Goal: Task Accomplishment & Management: Manage account settings

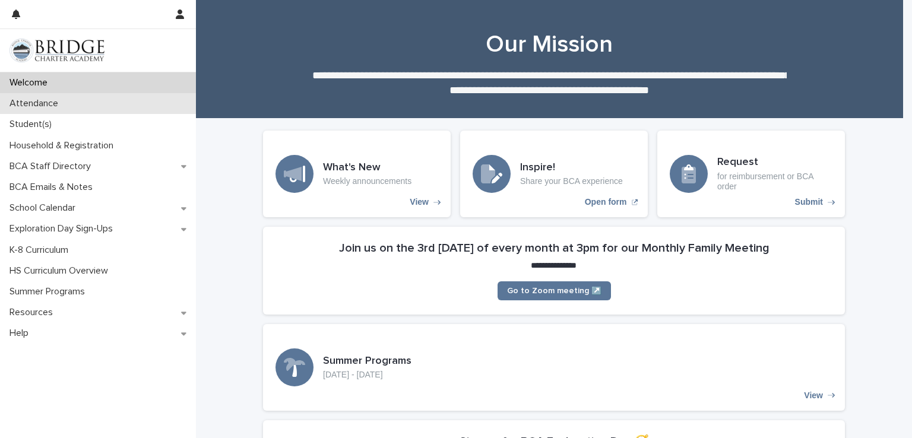
click at [125, 109] on div "Attendance" at bounding box center [98, 103] width 196 height 21
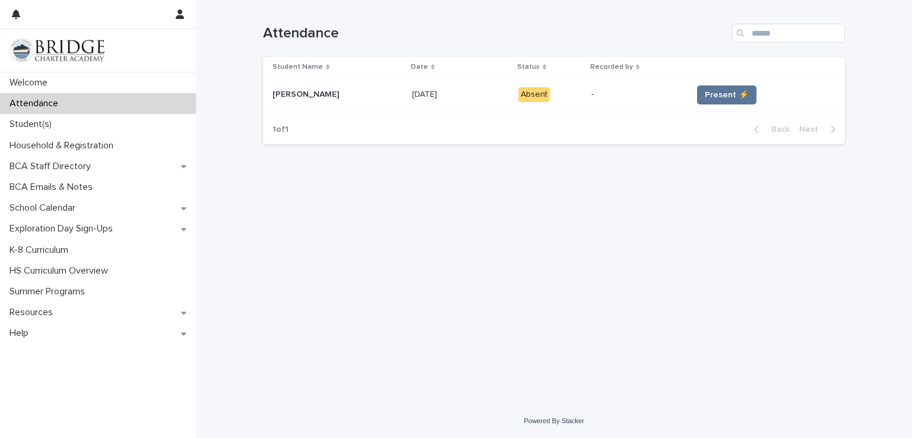
click at [720, 84] on td "Present ⚡" at bounding box center [766, 95] width 157 height 34
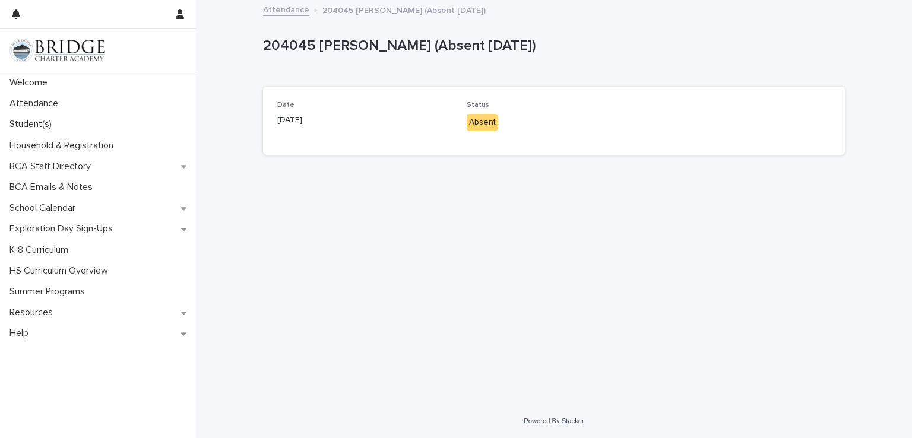
click at [487, 116] on div "Absent" at bounding box center [482, 122] width 31 height 17
click at [502, 169] on div "Loading... Saving… Loading... Saving… 204045 [PERSON_NAME] (Absent [DATE]) 2040…" at bounding box center [554, 187] width 594 height 373
click at [31, 80] on p "Welcome" at bounding box center [31, 82] width 52 height 11
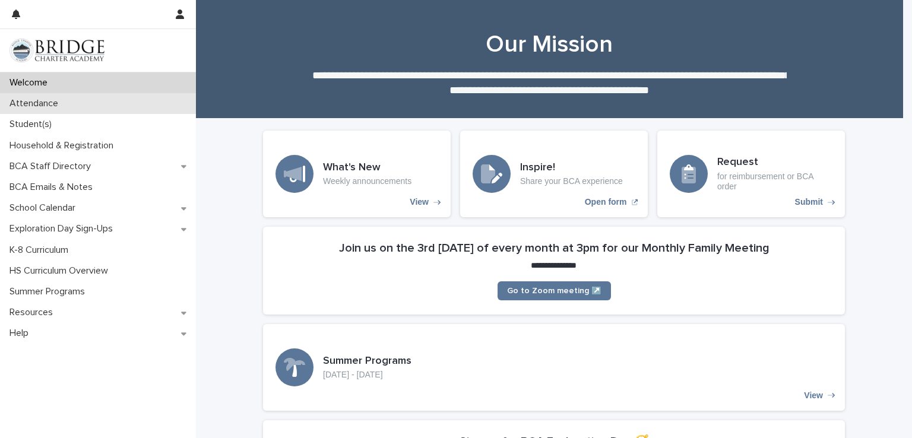
click at [40, 107] on p "Attendance" at bounding box center [36, 103] width 63 height 11
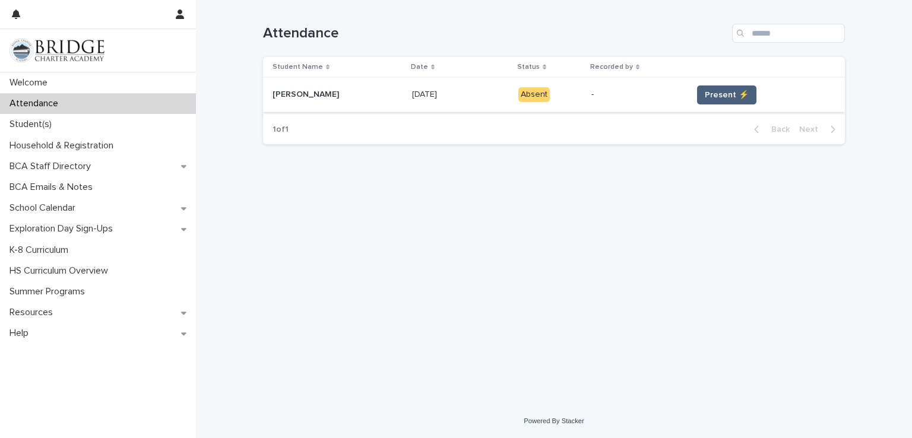
click at [724, 91] on span "Present ⚡" at bounding box center [727, 95] width 44 height 12
